Goal: Transaction & Acquisition: Purchase product/service

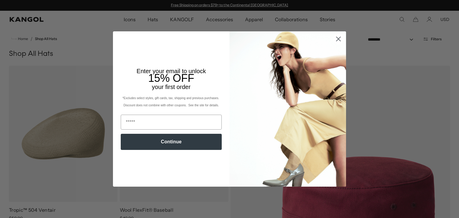
click at [337, 40] on icon "Close dialog" at bounding box center [338, 39] width 4 height 4
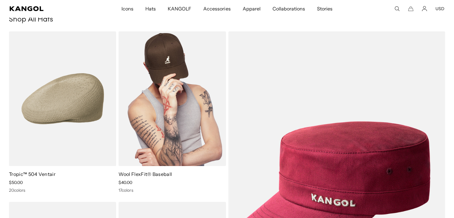
click at [177, 131] on img at bounding box center [172, 98] width 107 height 135
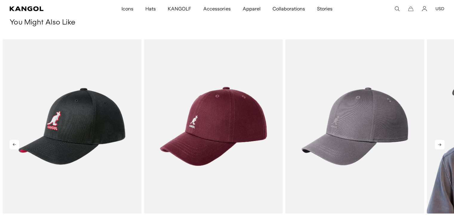
scroll to position [403, 0]
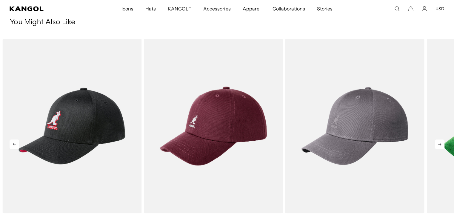
click at [437, 145] on icon at bounding box center [440, 144] width 10 height 10
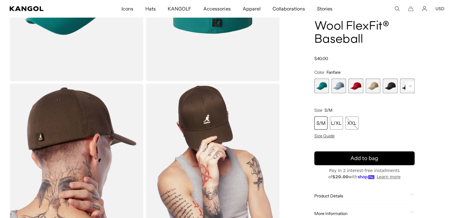
scroll to position [123, 0]
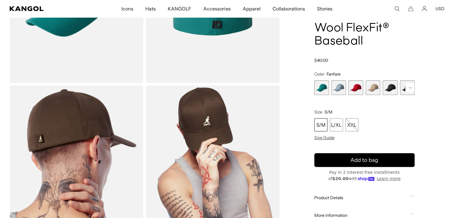
click at [409, 86] on rect at bounding box center [409, 87] width 9 height 9
click at [401, 92] on span "7 of 17" at bounding box center [407, 87] width 15 height 15
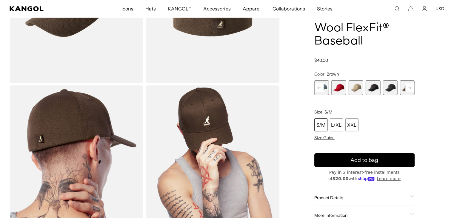
click at [388, 88] on span "6 of 17" at bounding box center [390, 87] width 15 height 15
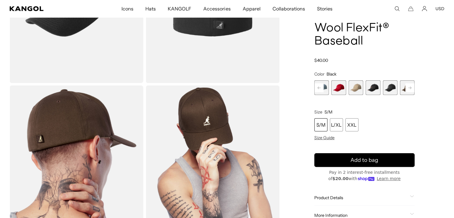
scroll to position [0, 123]
click at [375, 91] on span "5 of 17" at bounding box center [373, 87] width 15 height 15
click at [351, 93] on span "4 of 17" at bounding box center [355, 87] width 15 height 15
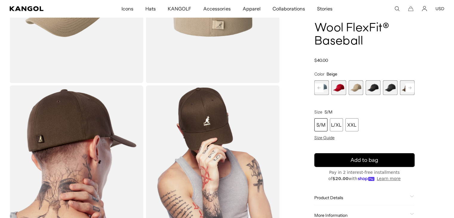
click at [411, 87] on icon at bounding box center [409, 88] width 3 height 2
click at [373, 89] on span "7 of 17" at bounding box center [373, 87] width 15 height 15
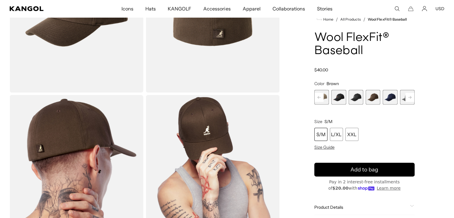
scroll to position [0, 123]
click at [408, 96] on rect at bounding box center [409, 97] width 9 height 9
click at [407, 95] on rect at bounding box center [409, 97] width 9 height 9
click at [410, 97] on rect at bounding box center [409, 97] width 9 height 9
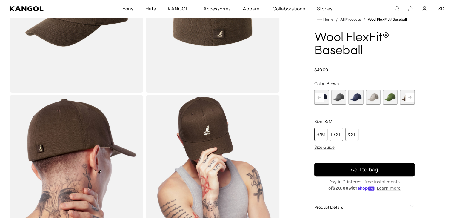
click at [412, 98] on rect at bounding box center [409, 97] width 9 height 9
click at [376, 98] on span "13 of 17" at bounding box center [373, 97] width 15 height 15
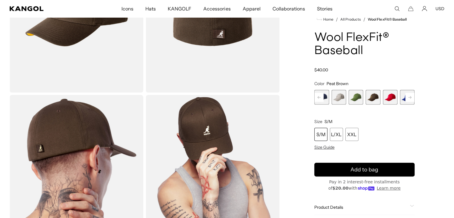
click at [356, 95] on span "12 of 17" at bounding box center [356, 97] width 15 height 15
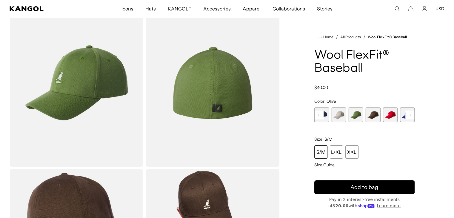
scroll to position [0, 123]
click at [409, 116] on rect at bounding box center [409, 114] width 9 height 9
click at [409, 117] on rect at bounding box center [409, 114] width 9 height 9
click at [409, 117] on div "Previous Next Fanfare Variant sold out or unavailable Heather Blue Variant sold…" at bounding box center [364, 114] width 100 height 15
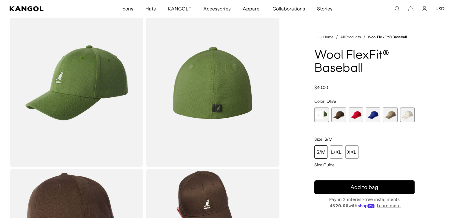
click at [394, 117] on span "16 of 17" at bounding box center [390, 114] width 15 height 15
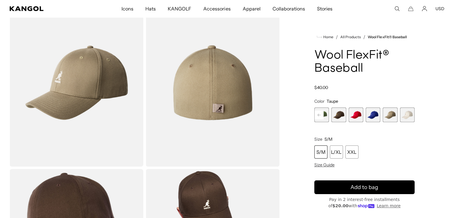
click at [384, 117] on span "16 of 17" at bounding box center [390, 114] width 15 height 15
click at [374, 113] on span "15 of 17" at bounding box center [373, 114] width 15 height 15
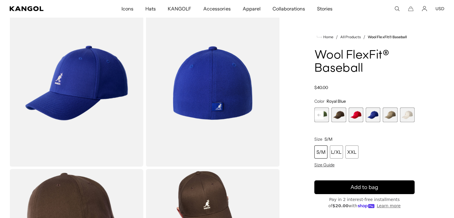
scroll to position [0, 123]
click at [321, 113] on rect at bounding box center [319, 114] width 9 height 9
click at [320, 113] on rect at bounding box center [319, 114] width 9 height 9
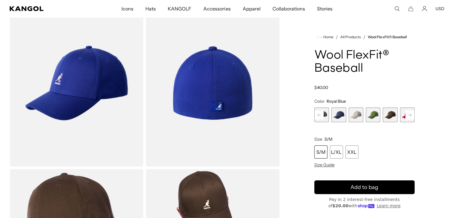
click at [320, 113] on rect at bounding box center [319, 114] width 9 height 9
click at [321, 113] on rect at bounding box center [319, 114] width 9 height 9
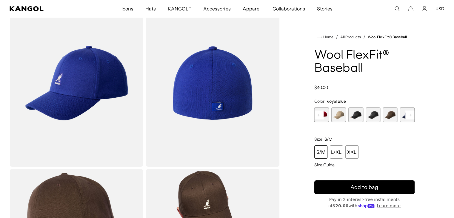
click at [321, 113] on rect at bounding box center [319, 114] width 9 height 9
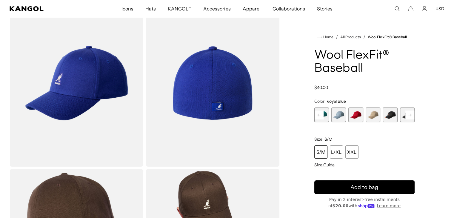
click at [321, 113] on span "1 of 17" at bounding box center [321, 114] width 15 height 15
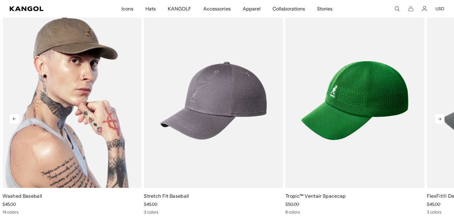
scroll to position [0, 123]
click at [85, 119] on img "2 of 5" at bounding box center [71, 100] width 139 height 175
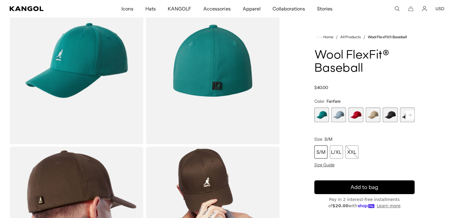
scroll to position [0, 0]
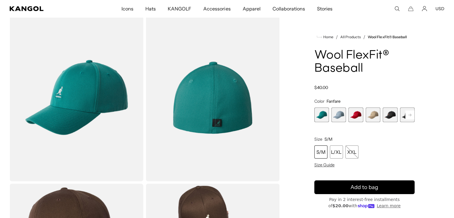
click at [409, 116] on rect at bounding box center [409, 114] width 9 height 9
click at [359, 113] on span "6 of 17" at bounding box center [355, 114] width 15 height 15
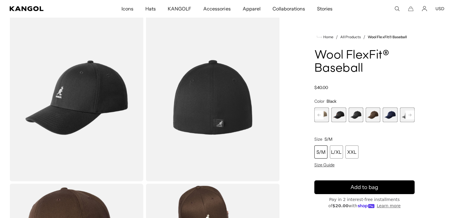
click at [387, 114] on span "8 of 17" at bounding box center [390, 114] width 15 height 15
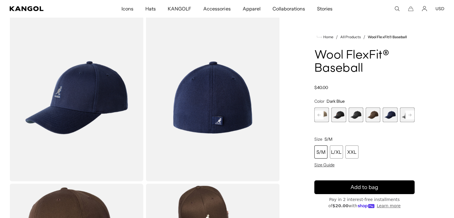
click at [408, 117] on rect at bounding box center [409, 114] width 9 height 9
click at [390, 113] on span "10 of 17" at bounding box center [390, 114] width 15 height 15
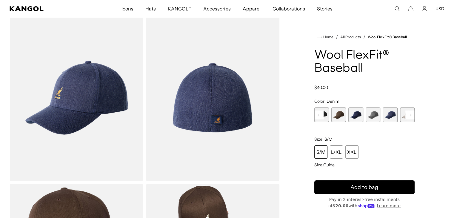
click at [412, 114] on rect at bounding box center [409, 114] width 9 height 9
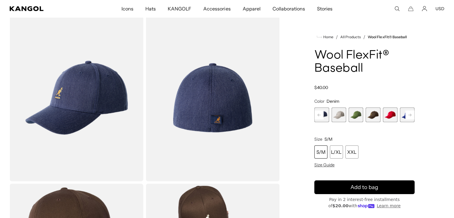
click at [412, 114] on rect at bounding box center [409, 114] width 9 height 9
click at [371, 117] on span "15 of 17" at bounding box center [373, 114] width 15 height 15
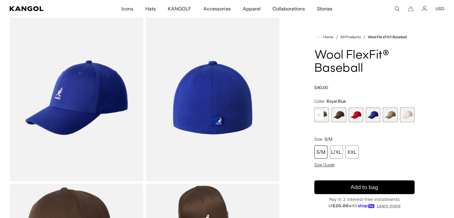
click at [321, 152] on div "S/M" at bounding box center [320, 151] width 13 height 13
click at [322, 147] on div "S/M" at bounding box center [320, 151] width 13 height 13
drag, startPoint x: 376, startPoint y: 155, endPoint x: 413, endPoint y: 133, distance: 43.0
click at [413, 133] on variant-selects "Color Royal Blue Previous Next Fanfare Variant sold out or unavailable Heather …" at bounding box center [364, 133] width 100 height 69
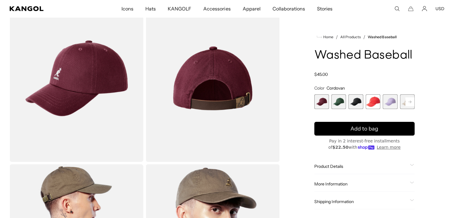
scroll to position [0, 123]
